Goal: Task Accomplishment & Management: Use online tool/utility

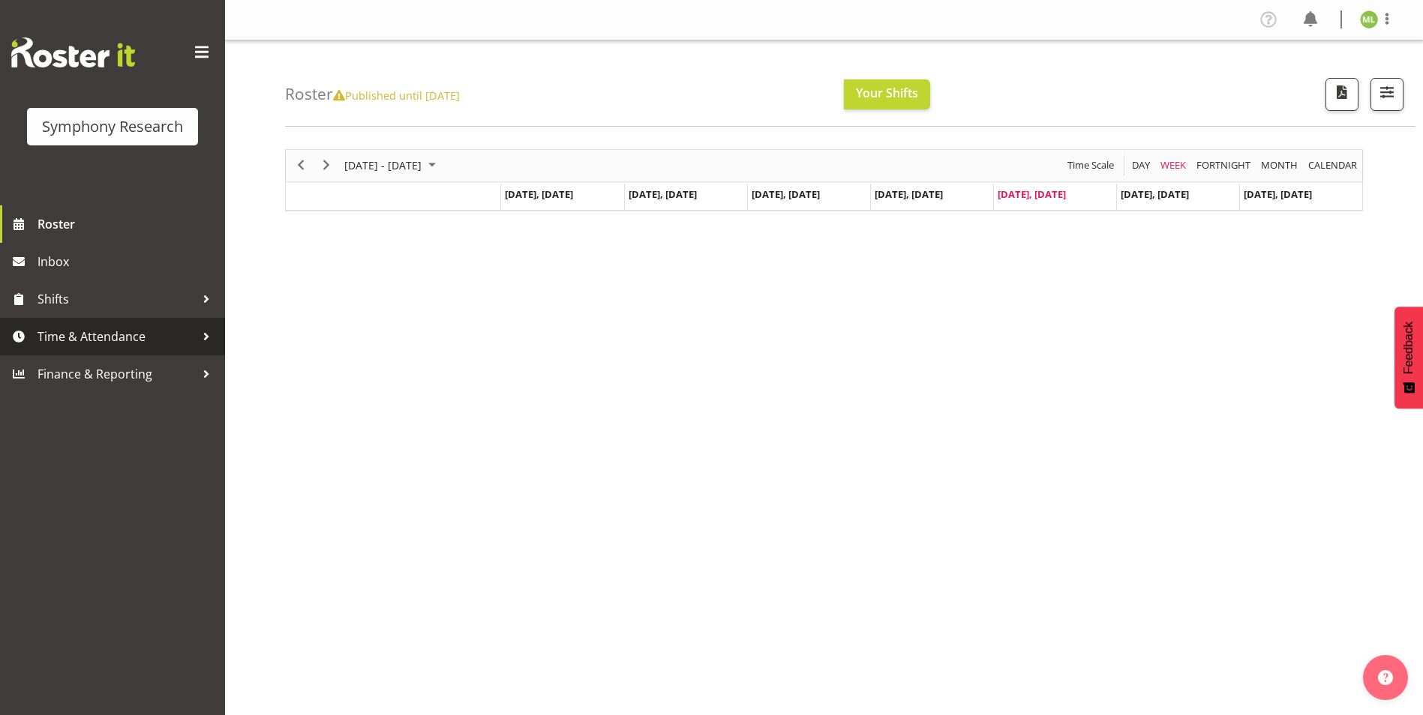
click at [127, 343] on span "Time & Attendance" at bounding box center [115, 336] width 157 height 22
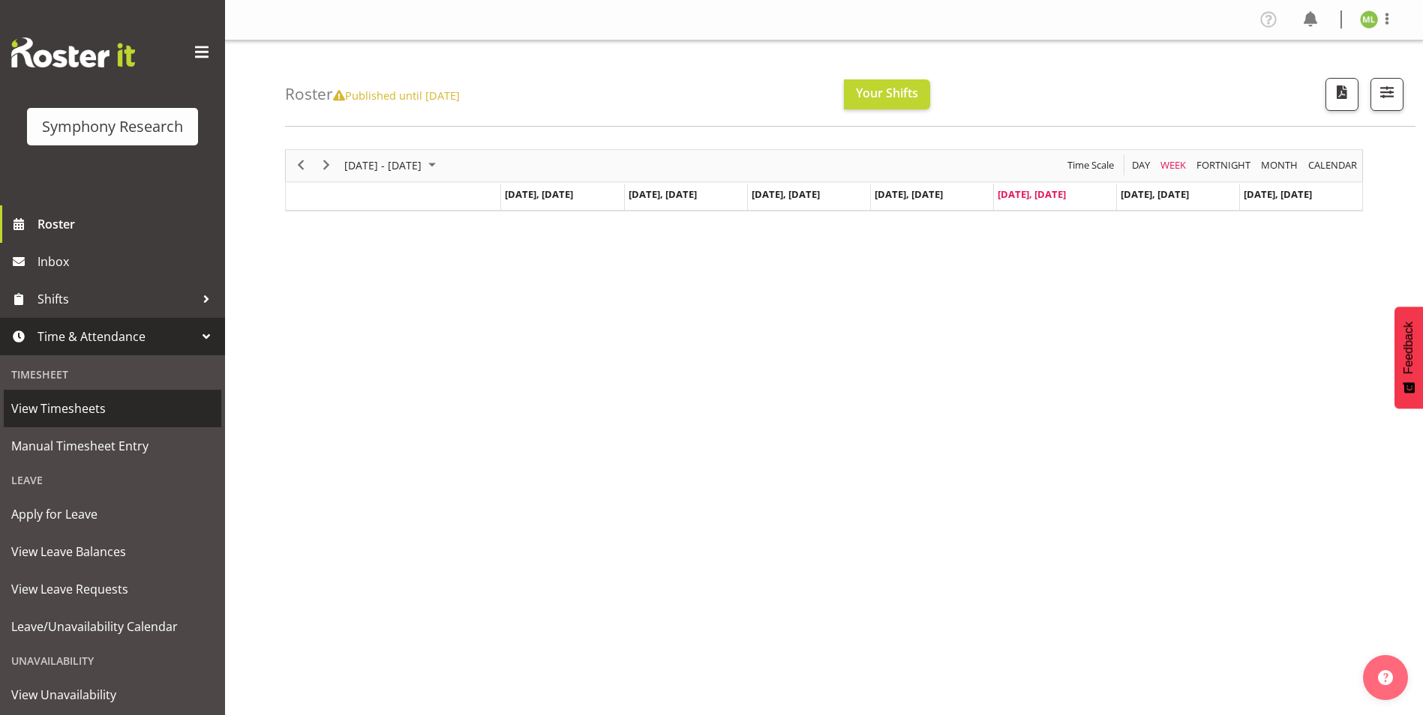
click at [83, 403] on span "View Timesheets" at bounding box center [112, 408] width 202 height 22
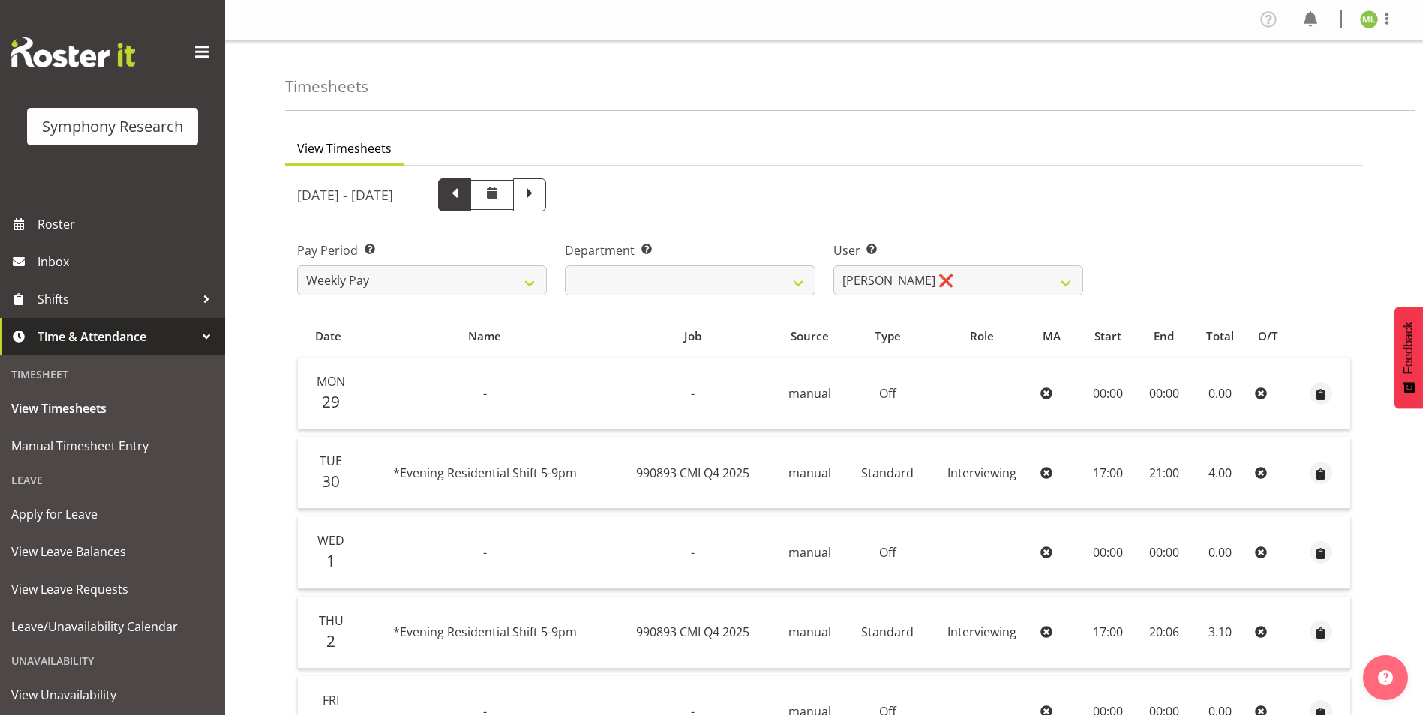
click at [464, 191] on span at bounding box center [454, 193] width 19 height 19
select select
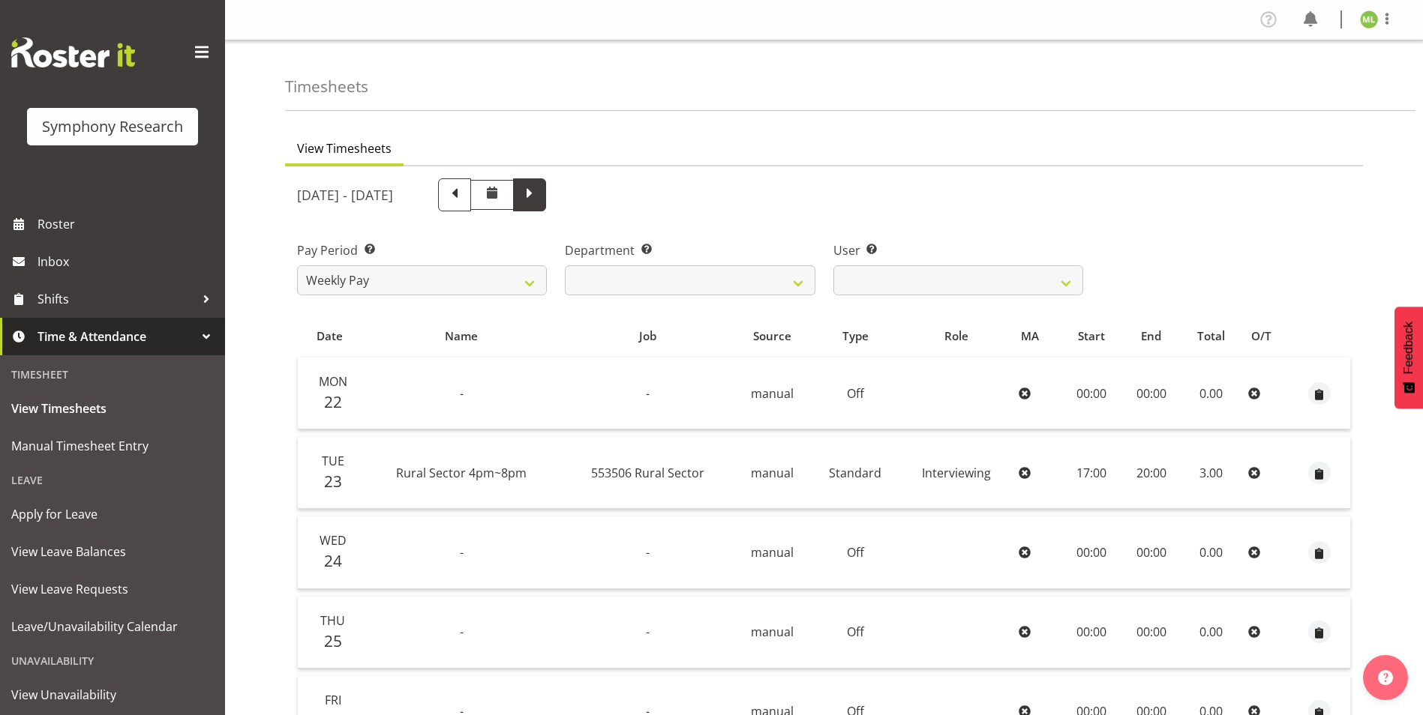
click at [539, 196] on span at bounding box center [529, 193] width 19 height 19
select select
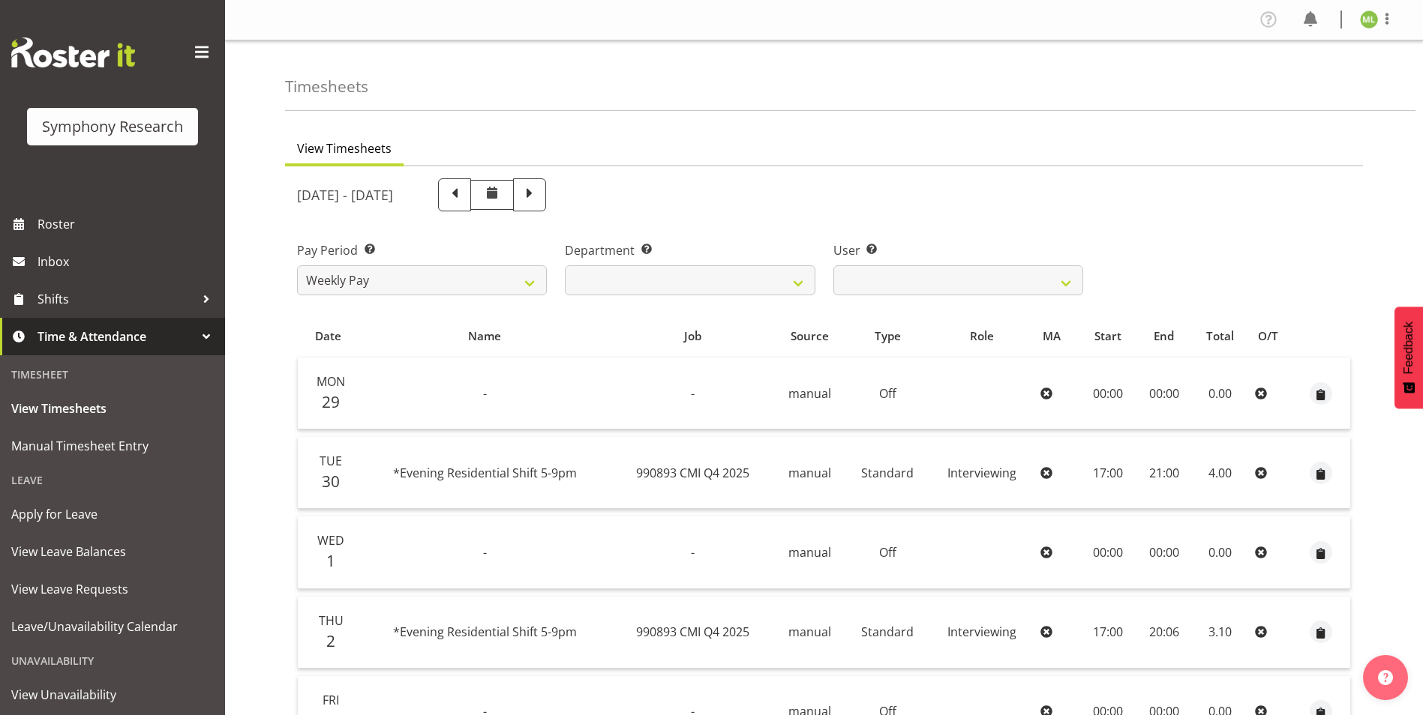
click at [1300, 253] on div "Pay Period Select which pay period you would like to view. Weekly Pay Departmen…" at bounding box center [824, 262] width 1072 height 84
click at [133, 448] on span "Manual Timesheet Entry" at bounding box center [112, 446] width 202 height 22
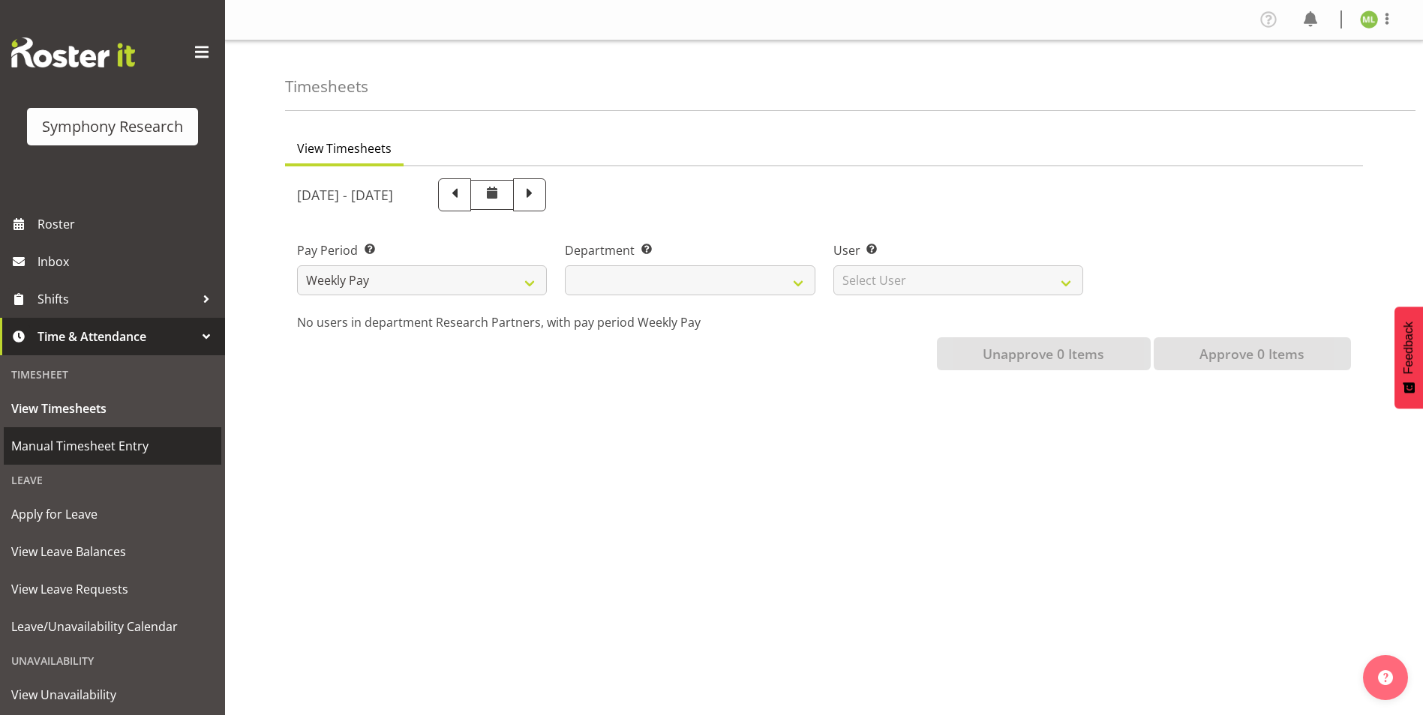
click at [103, 445] on span "Manual Timesheet Entry" at bounding box center [112, 446] width 202 height 22
select select
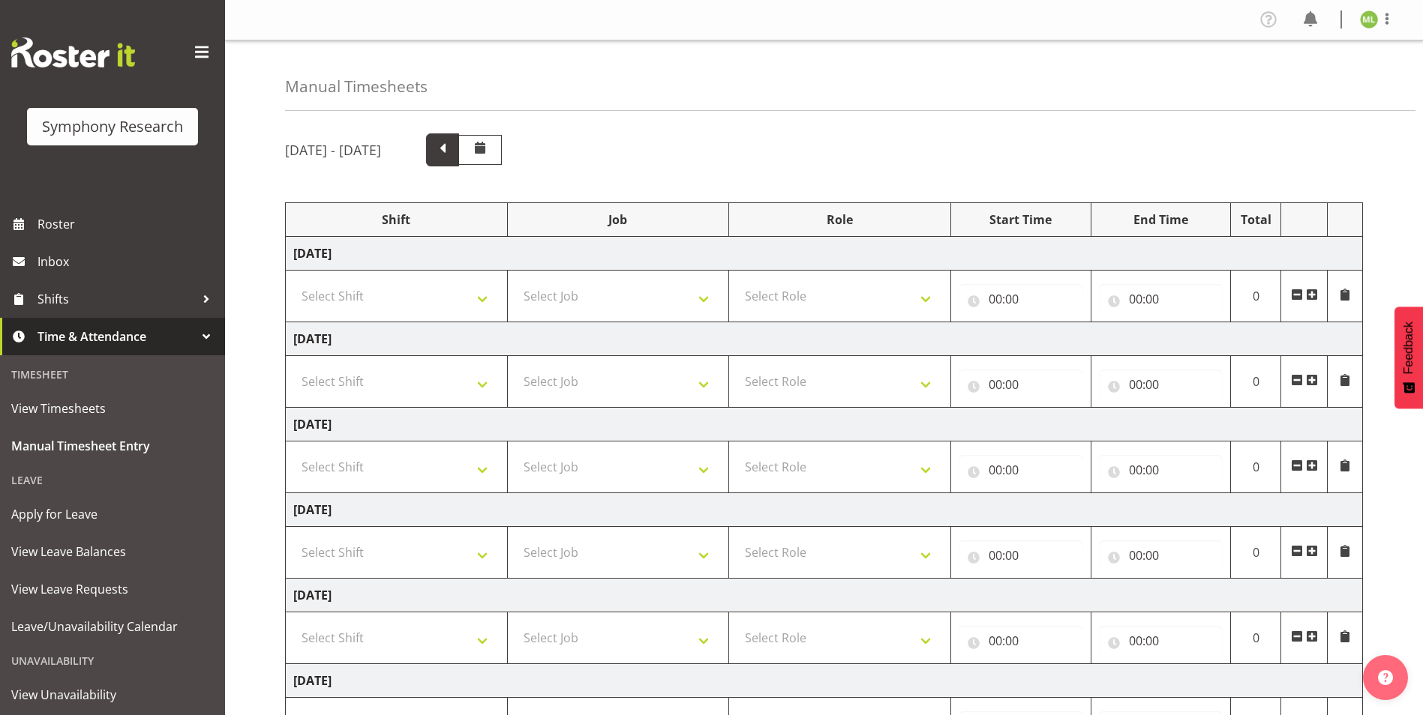
click at [452, 152] on span at bounding box center [442, 148] width 19 height 19
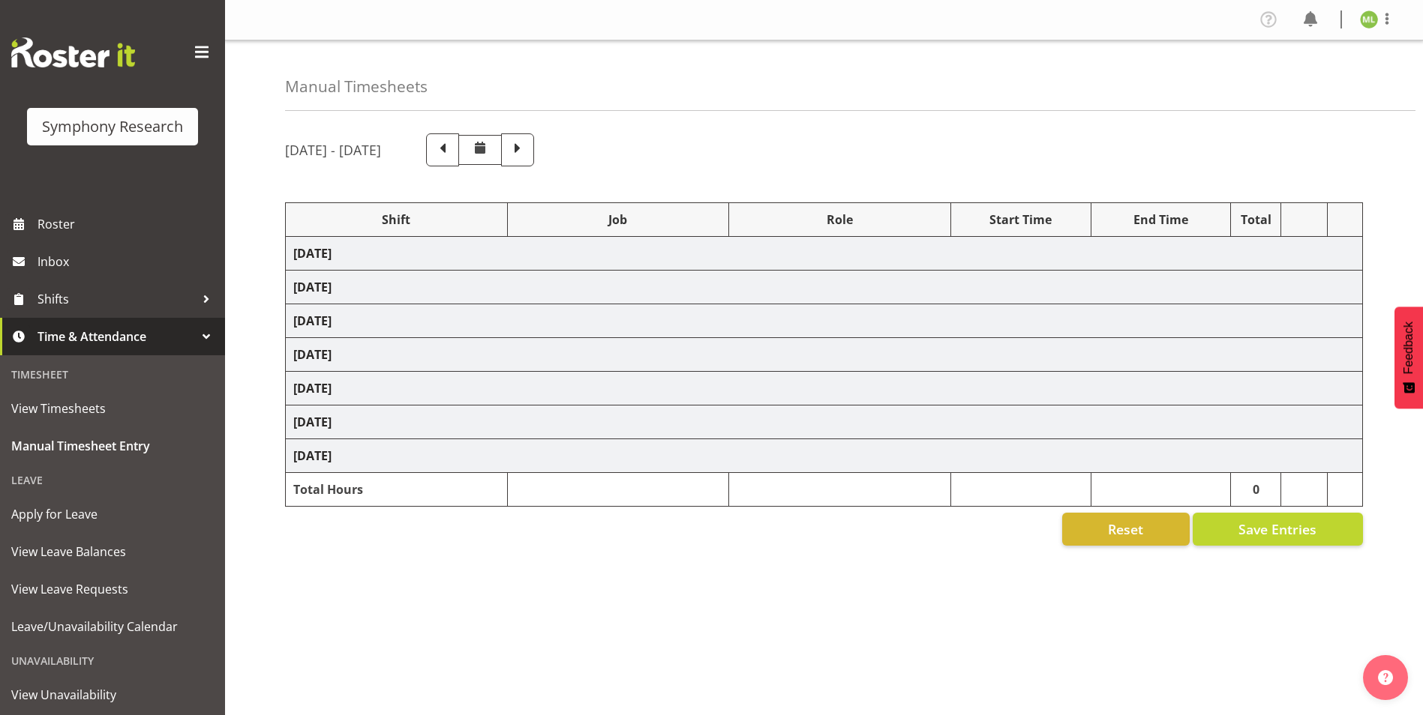
select select "48116"
select select "10575"
select select "47"
select select "48116"
select select "10575"
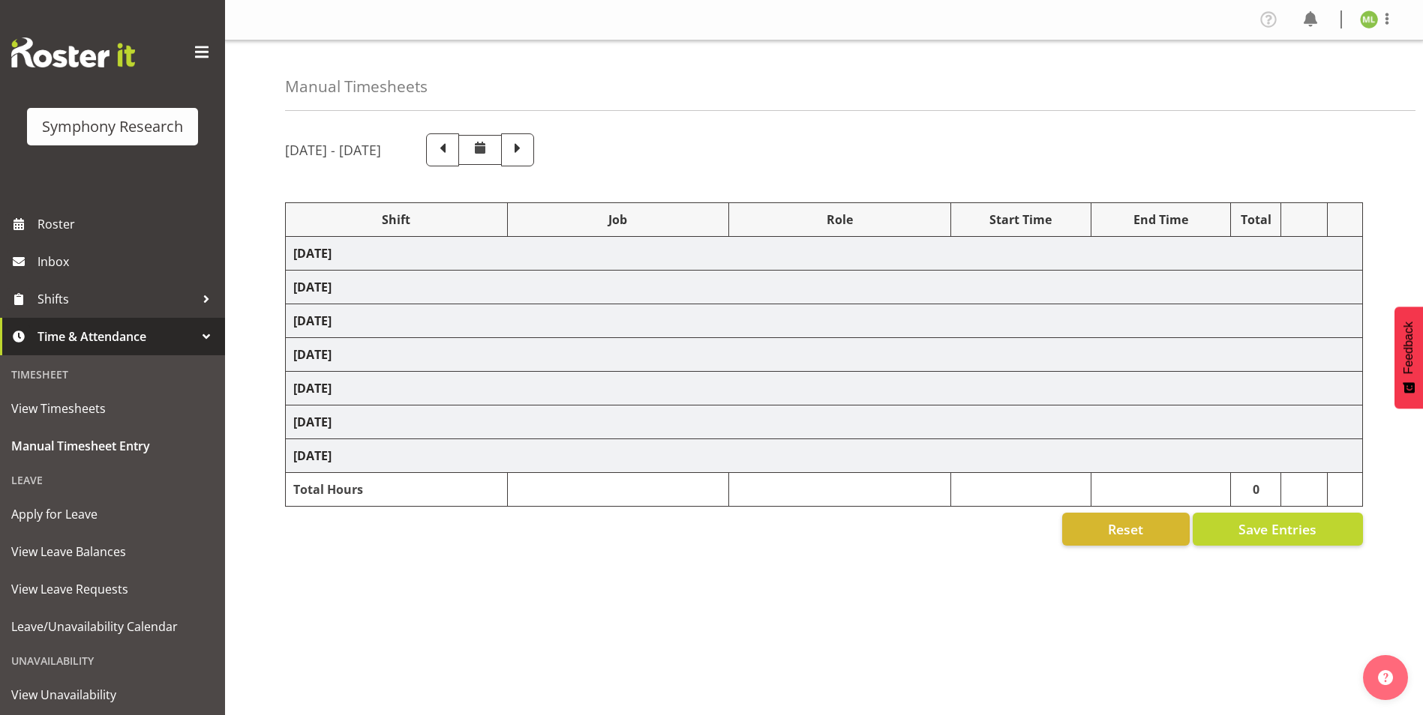
select select "47"
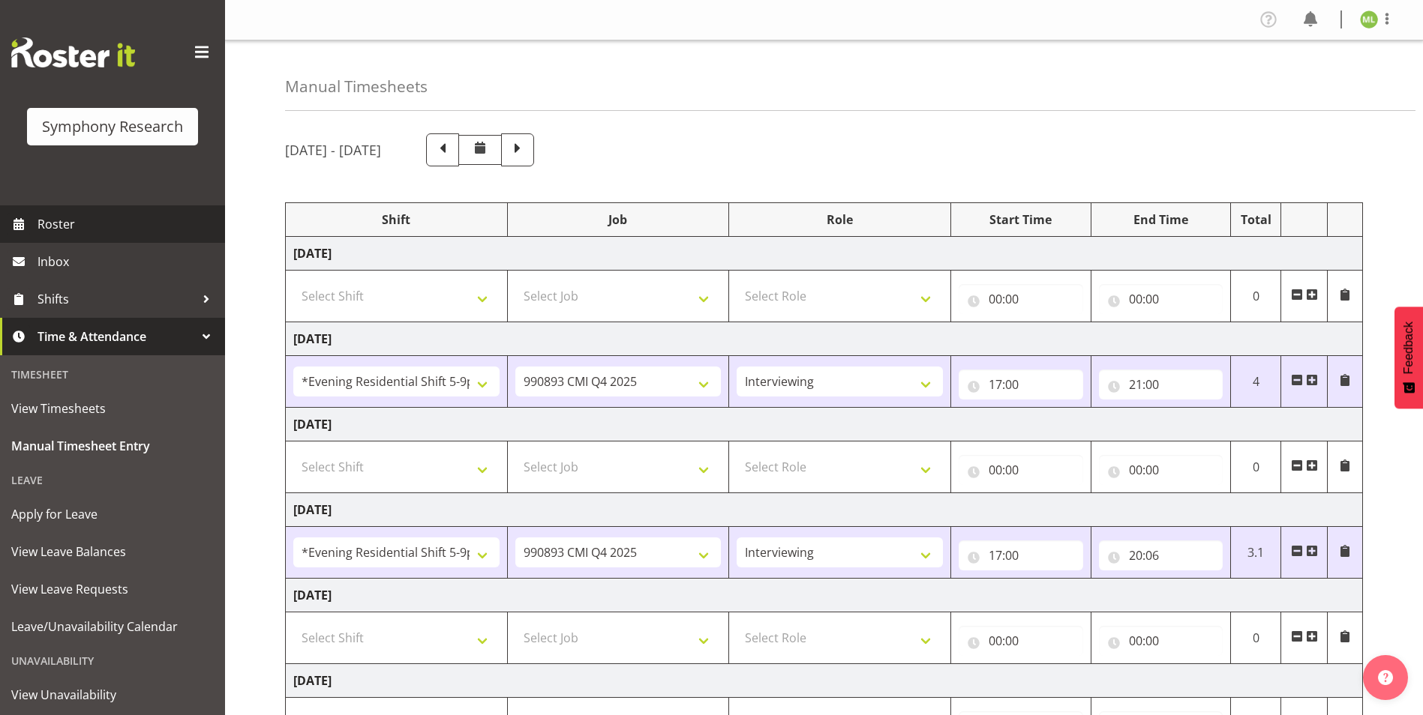
click at [127, 217] on span "Roster" at bounding box center [127, 224] width 180 height 22
